Goal: Transaction & Acquisition: Download file/media

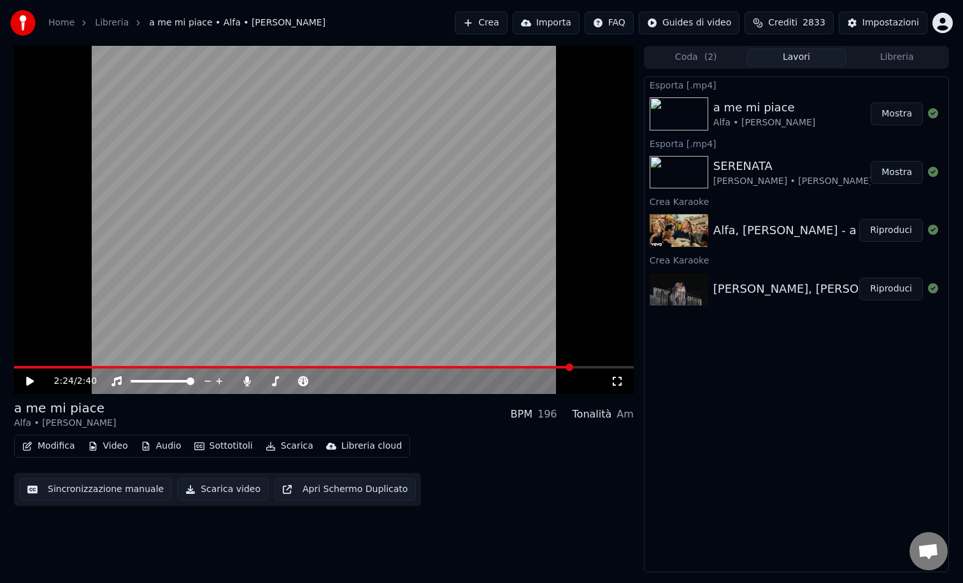
click at [492, 29] on button "Crea" at bounding box center [481, 22] width 52 height 23
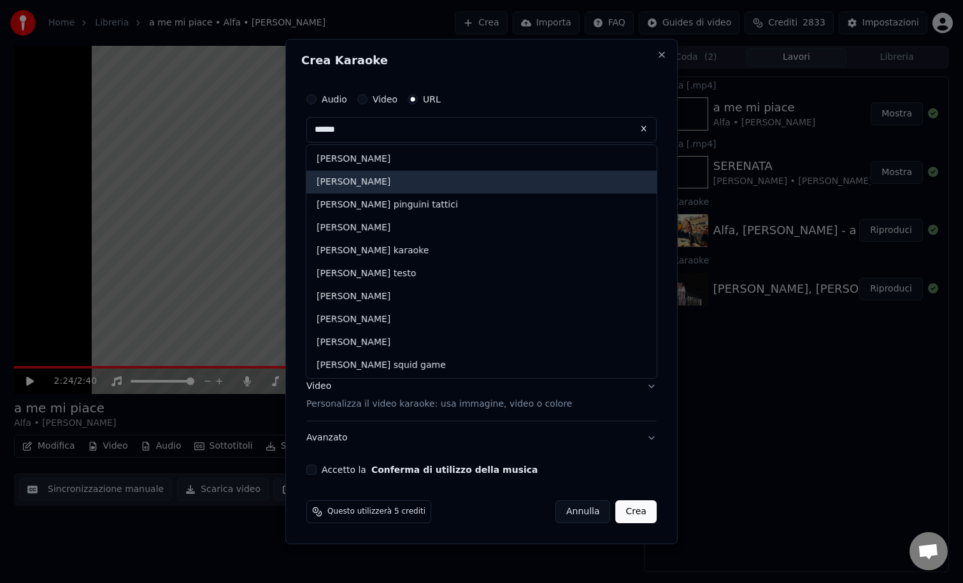
click at [357, 179] on div "[PERSON_NAME]" at bounding box center [481, 182] width 350 height 23
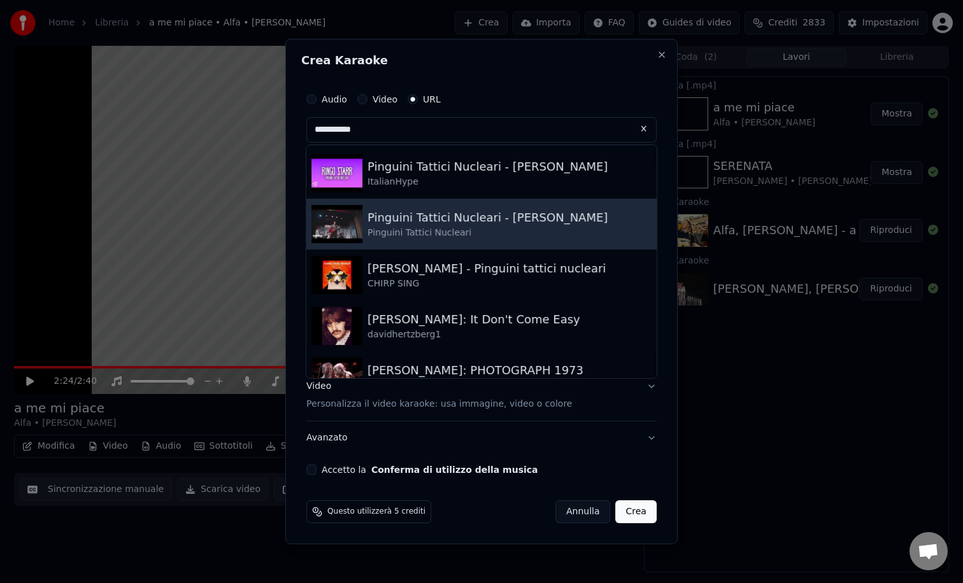
click at [406, 227] on div "Pinguini Tattici Nucleari" at bounding box center [487, 233] width 240 height 13
type input "**********"
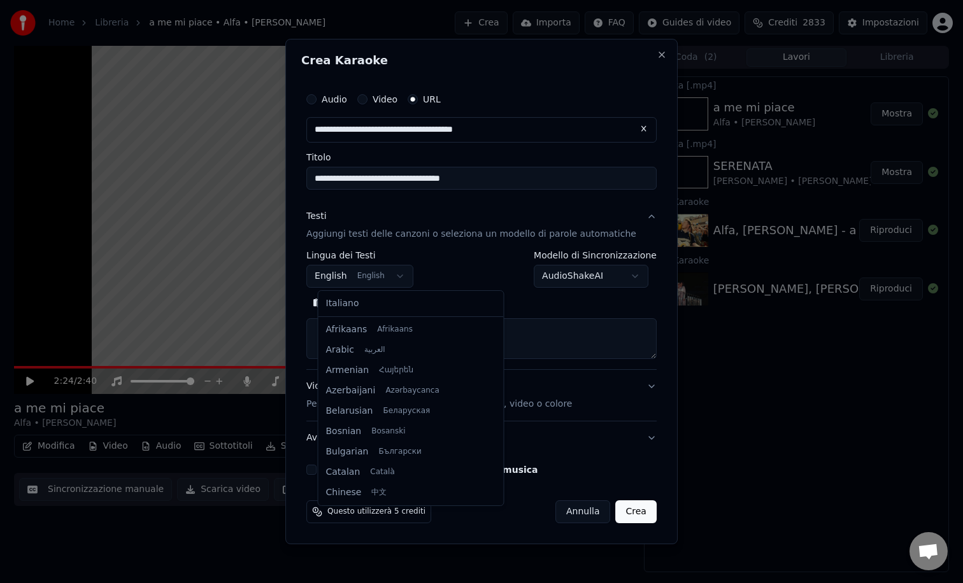
click at [395, 276] on body "**********" at bounding box center [481, 291] width 963 height 583
select select "**"
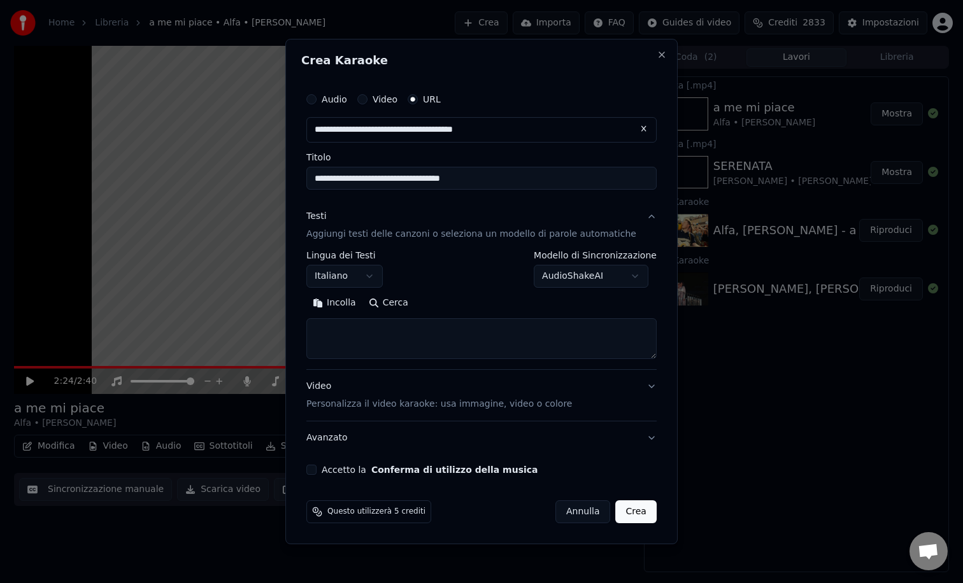
click at [400, 304] on button "Cerca" at bounding box center [388, 303] width 52 height 20
type textarea "**********"
click at [316, 469] on button "Accetto la Conferma di utilizzo della musica" at bounding box center [311, 470] width 10 height 10
click at [619, 513] on button "Crea" at bounding box center [636, 511] width 41 height 23
select select
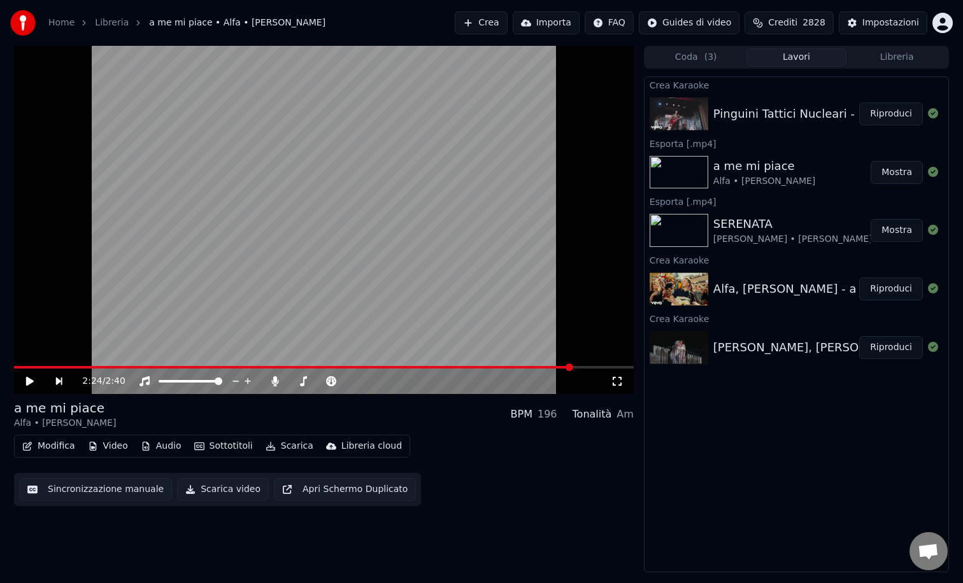
click at [885, 124] on button "Riproduci" at bounding box center [891, 114] width 64 height 23
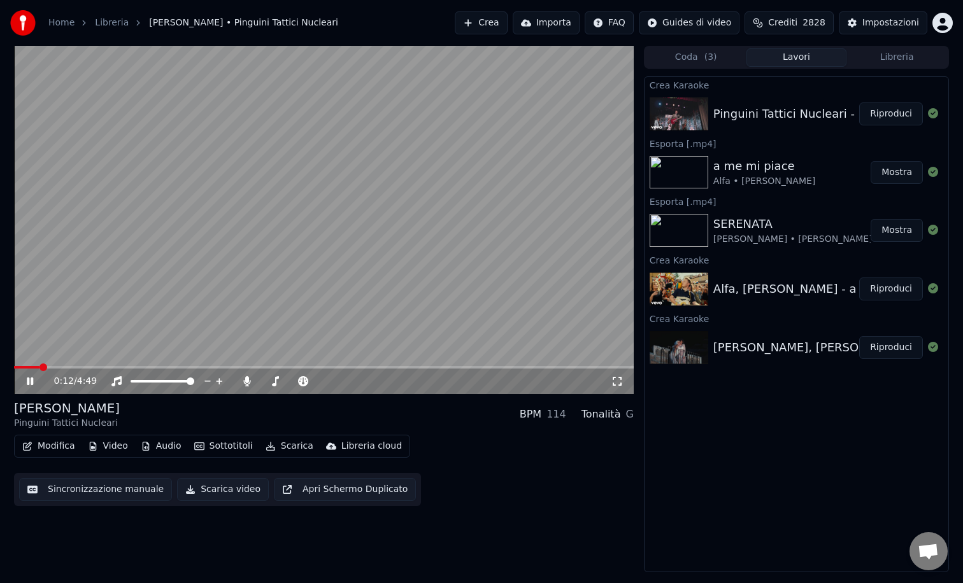
click at [40, 367] on span at bounding box center [323, 367] width 619 height 3
click at [70, 370] on div "0:13 / 4:49" at bounding box center [323, 381] width 619 height 25
click at [70, 368] on span at bounding box center [323, 367] width 619 height 3
click at [99, 367] on span at bounding box center [323, 367] width 619 height 3
click at [137, 367] on span at bounding box center [323, 367] width 619 height 3
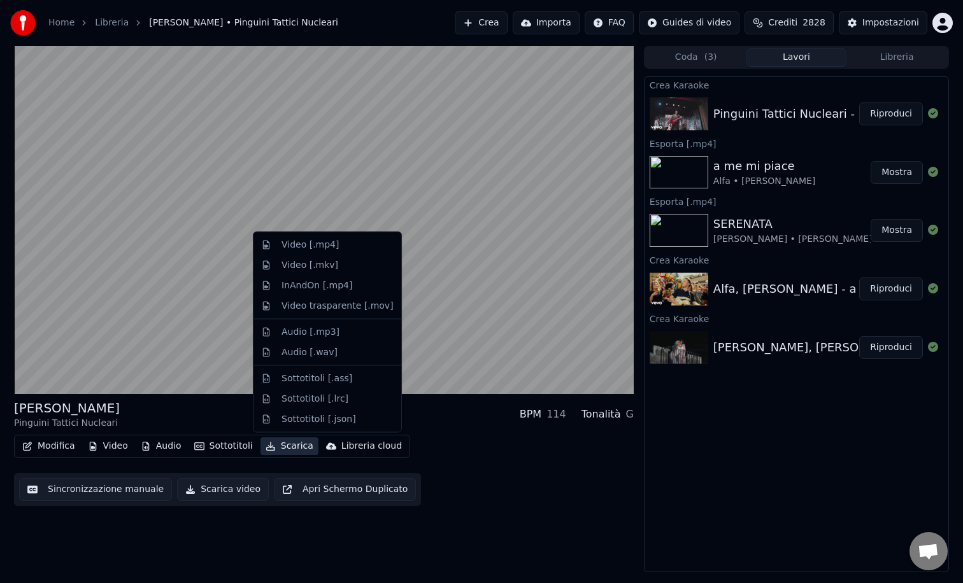
click at [288, 448] on button "Scarica" at bounding box center [289, 446] width 58 height 18
click at [311, 245] on div "Video [.mp4]" at bounding box center [309, 245] width 57 height 13
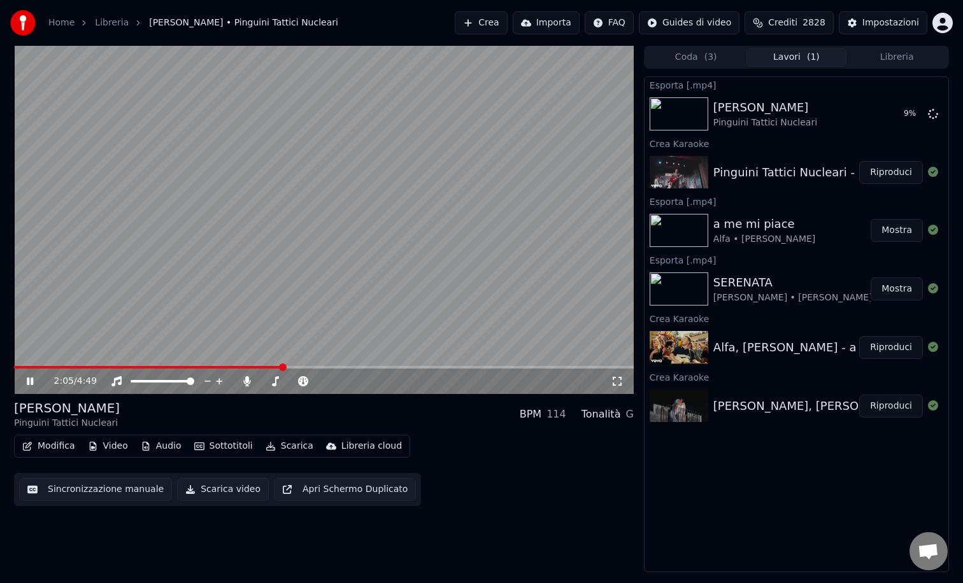
click at [27, 380] on icon at bounding box center [30, 382] width 6 height 8
click at [27, 380] on icon at bounding box center [30, 381] width 8 height 9
click at [27, 379] on icon at bounding box center [30, 382] width 6 height 8
click at [898, 114] on button "Mostra" at bounding box center [896, 114] width 52 height 23
